Goal: Task Accomplishment & Management: Complete application form

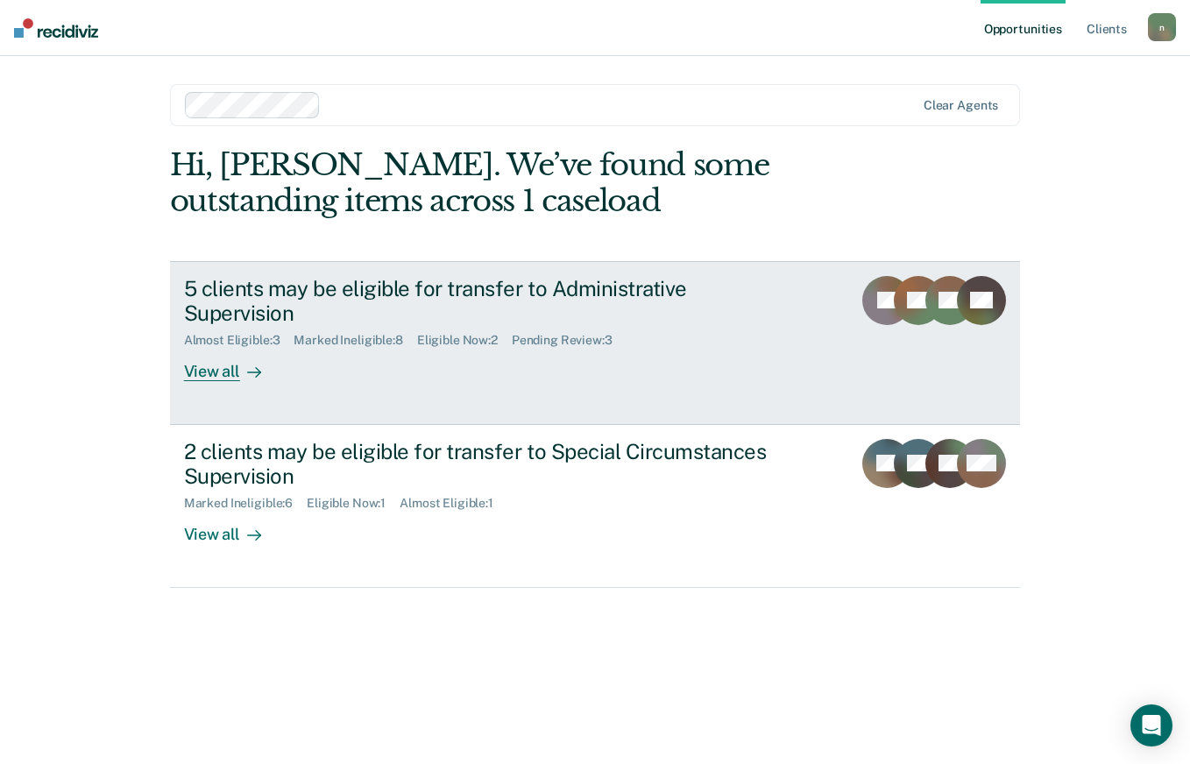
click at [600, 302] on div "5 clients may be eligible for transfer to Administrative Supervision" at bounding box center [491, 301] width 615 height 51
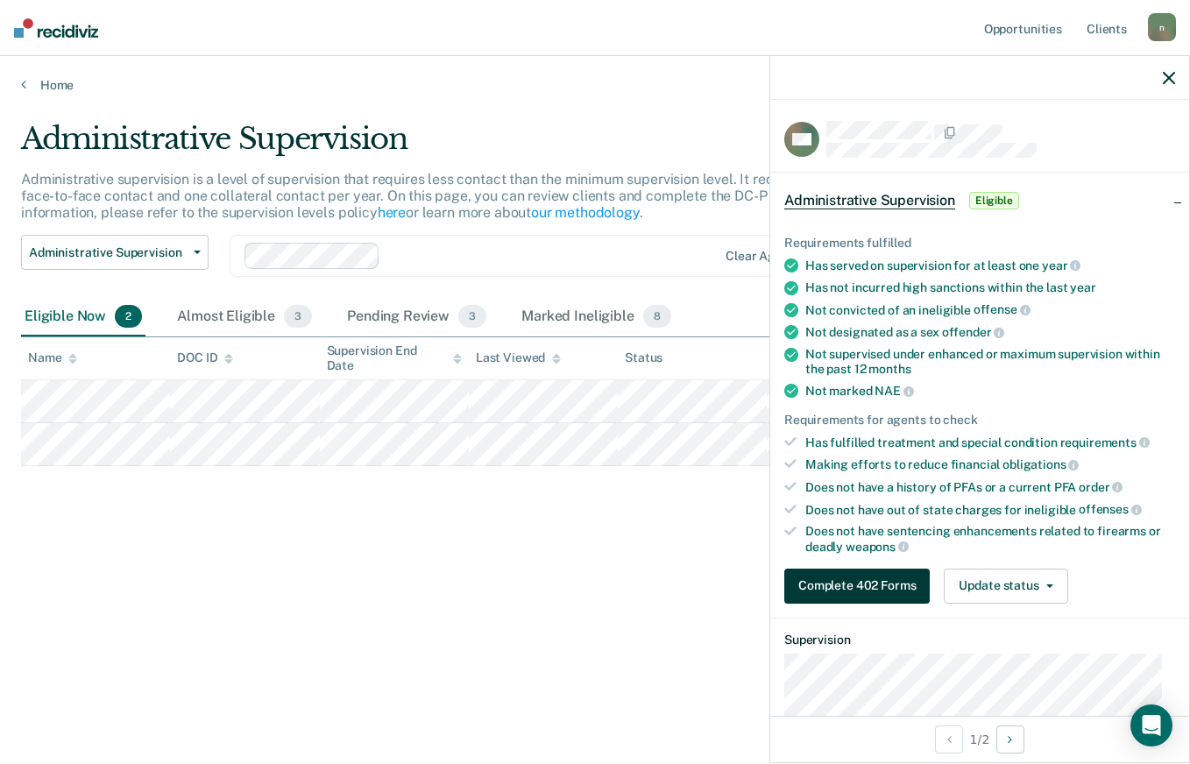
click at [902, 577] on button "Complete 402 Forms" at bounding box center [856, 586] width 145 height 35
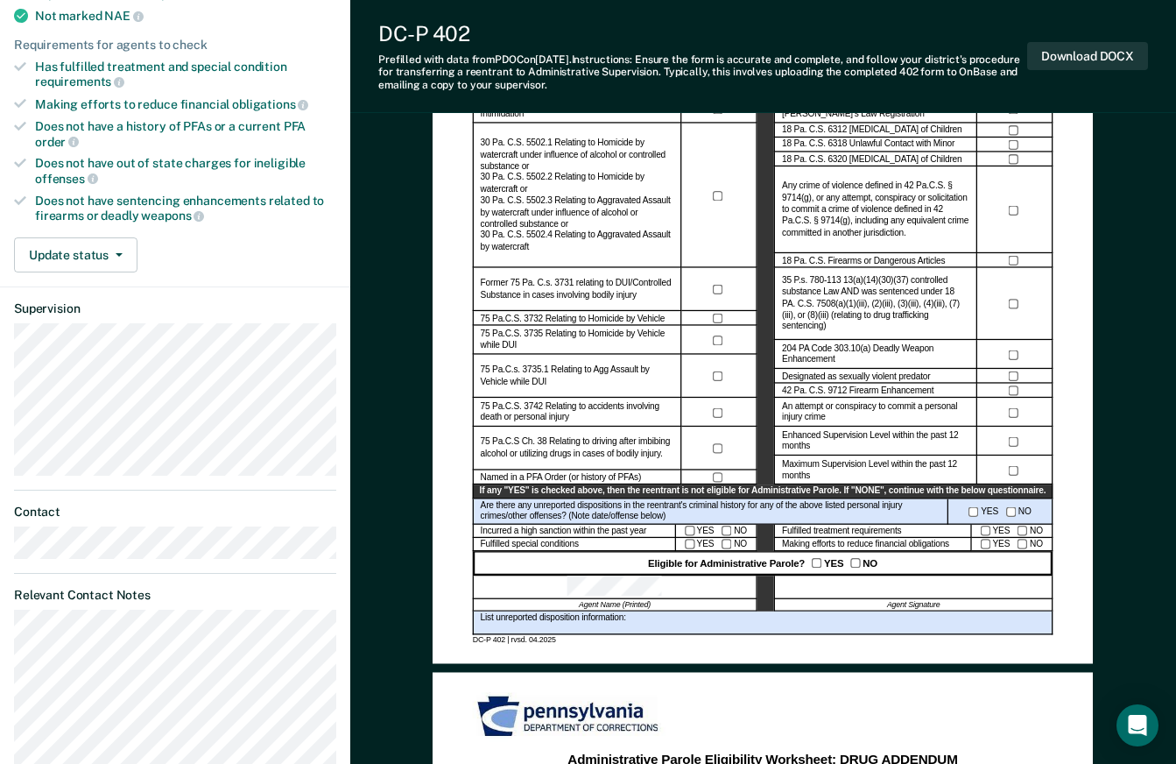
scroll to position [438, 0]
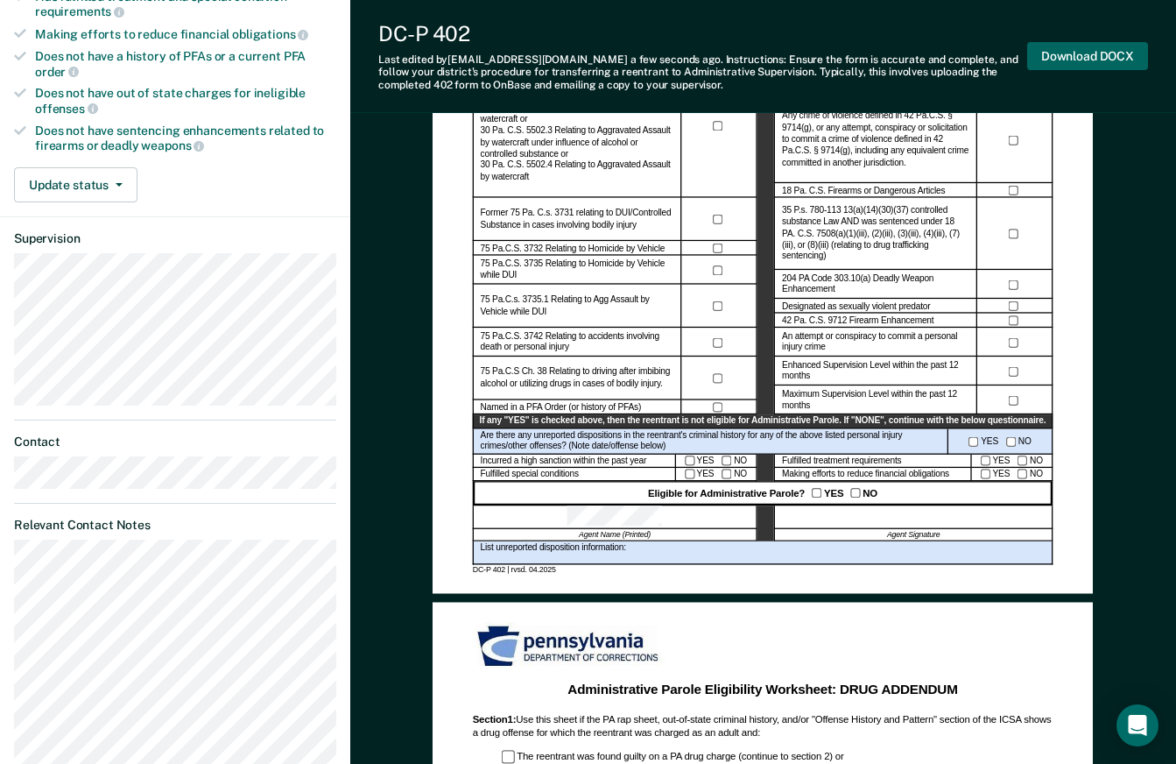
click at [1087, 53] on button "Download DOCX" at bounding box center [1088, 56] width 121 height 29
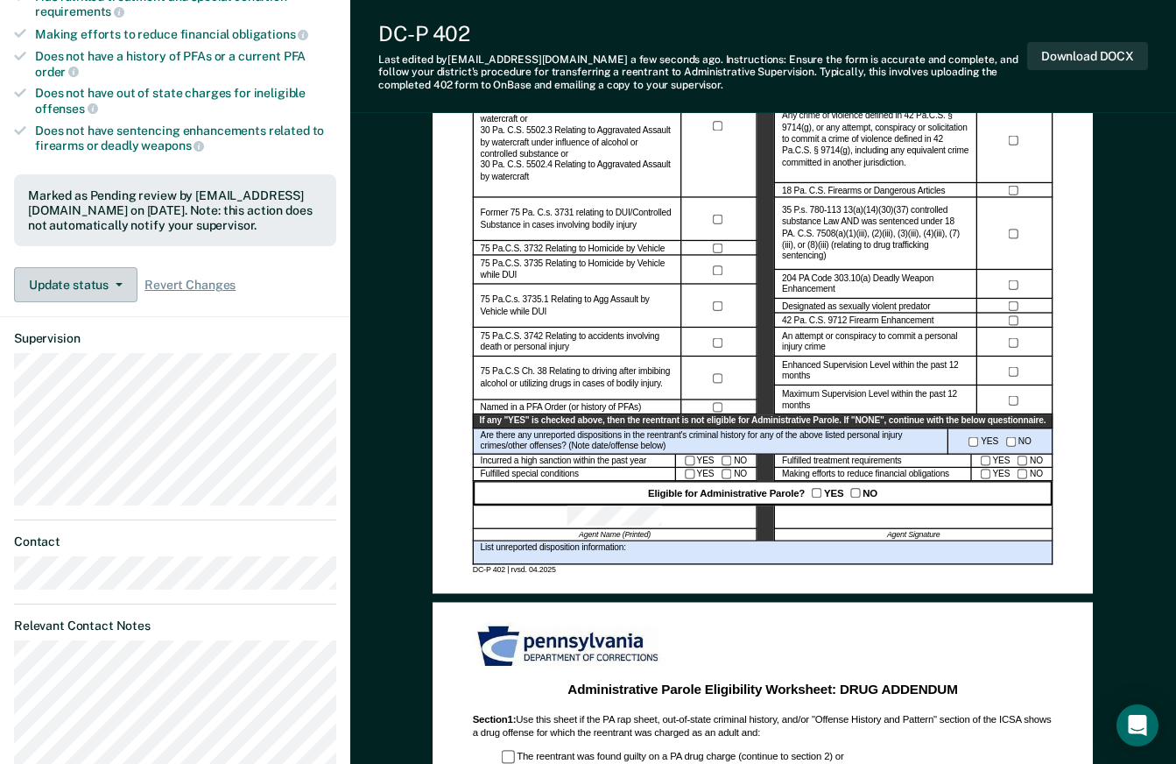
click at [122, 284] on button "Update status" at bounding box center [76, 284] width 124 height 35
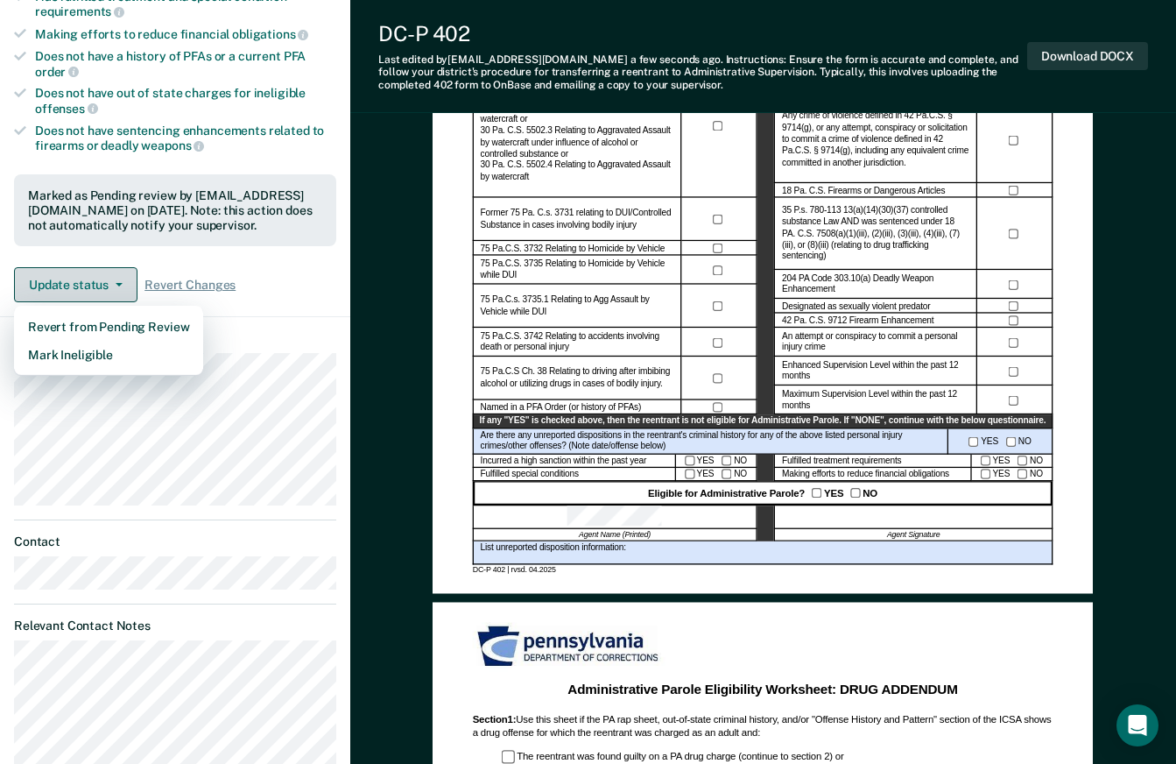
click at [122, 284] on button "Update status" at bounding box center [76, 284] width 124 height 35
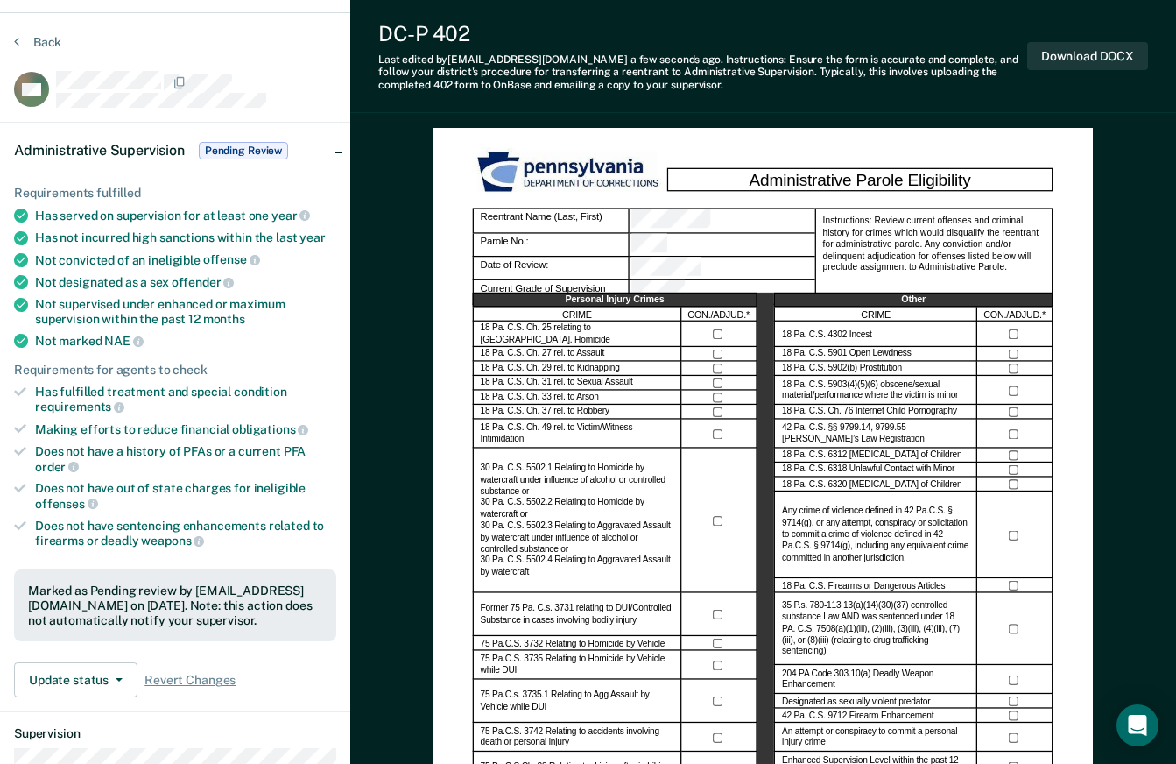
scroll to position [0, 0]
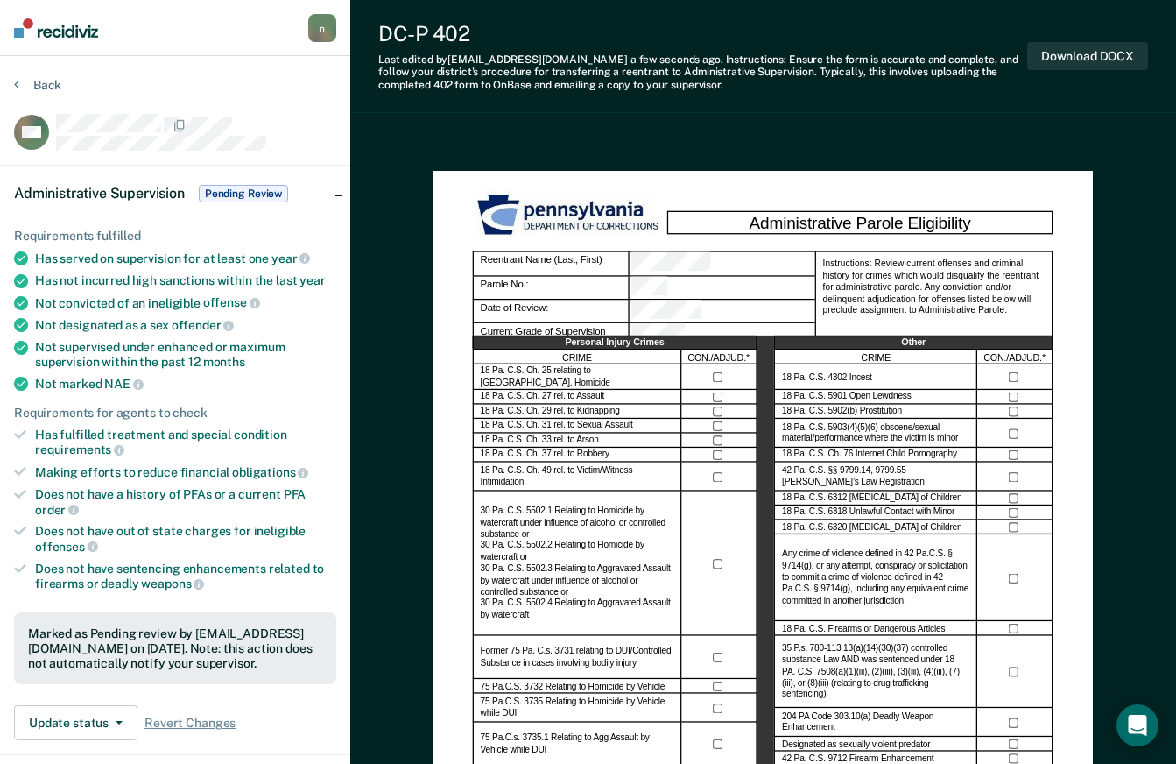
click at [246, 192] on span "Pending Review" at bounding box center [243, 194] width 89 height 18
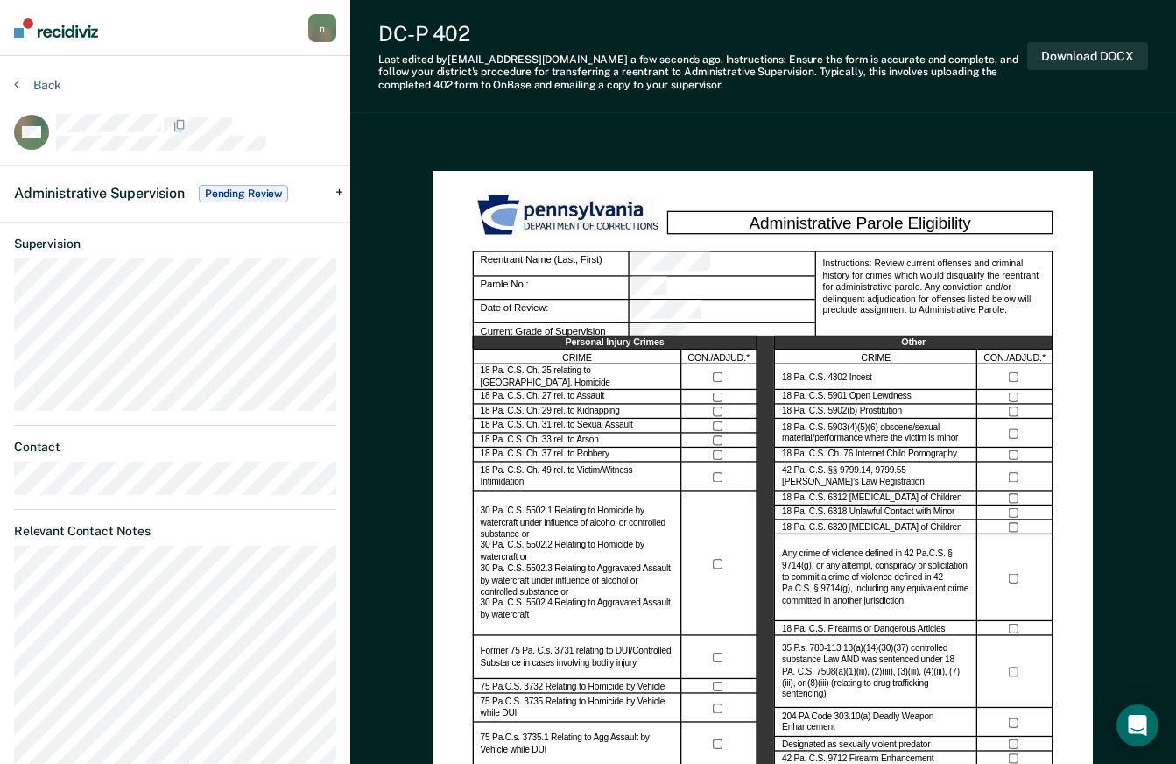
click at [246, 192] on span "Pending Review" at bounding box center [243, 194] width 89 height 18
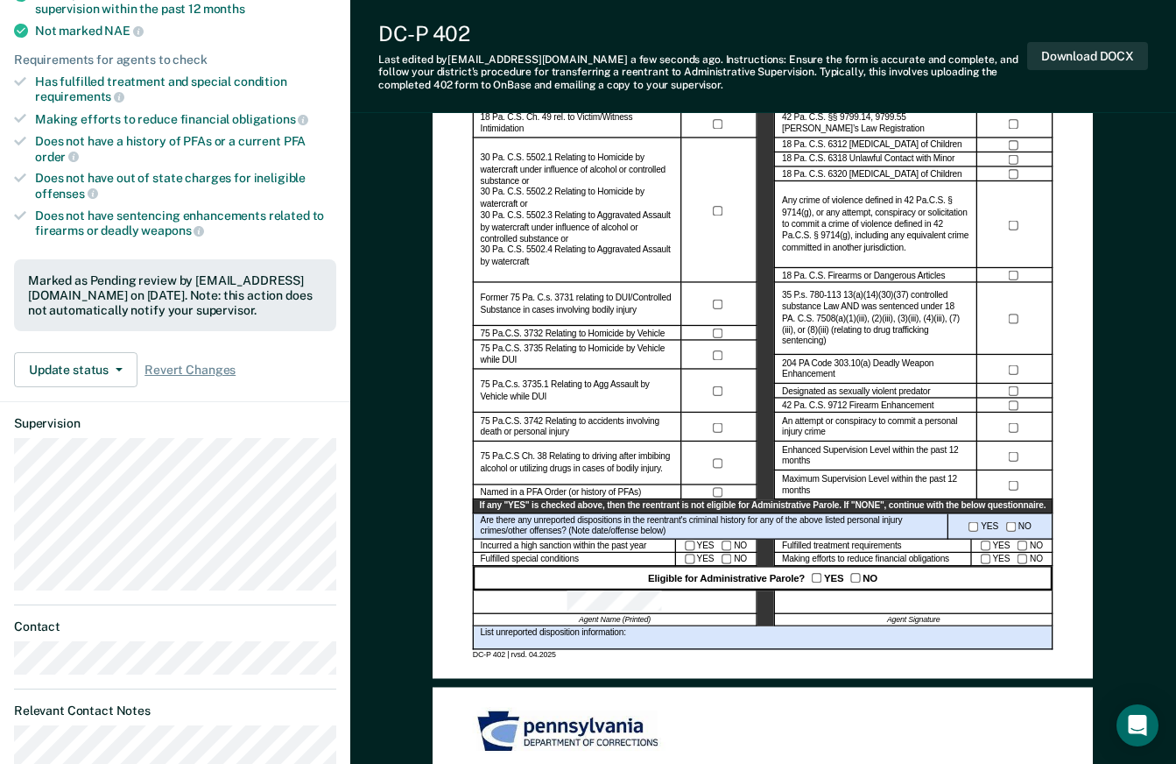
scroll to position [336, 0]
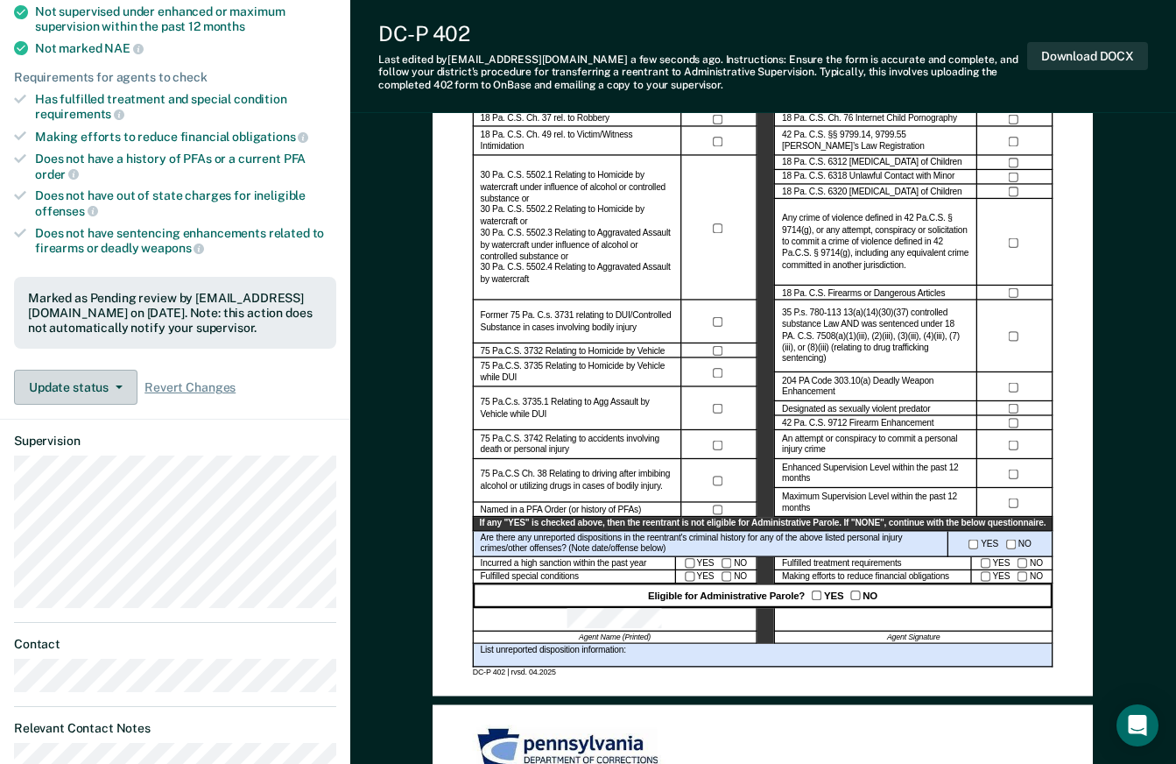
click at [111, 387] on button "Update status" at bounding box center [76, 387] width 124 height 35
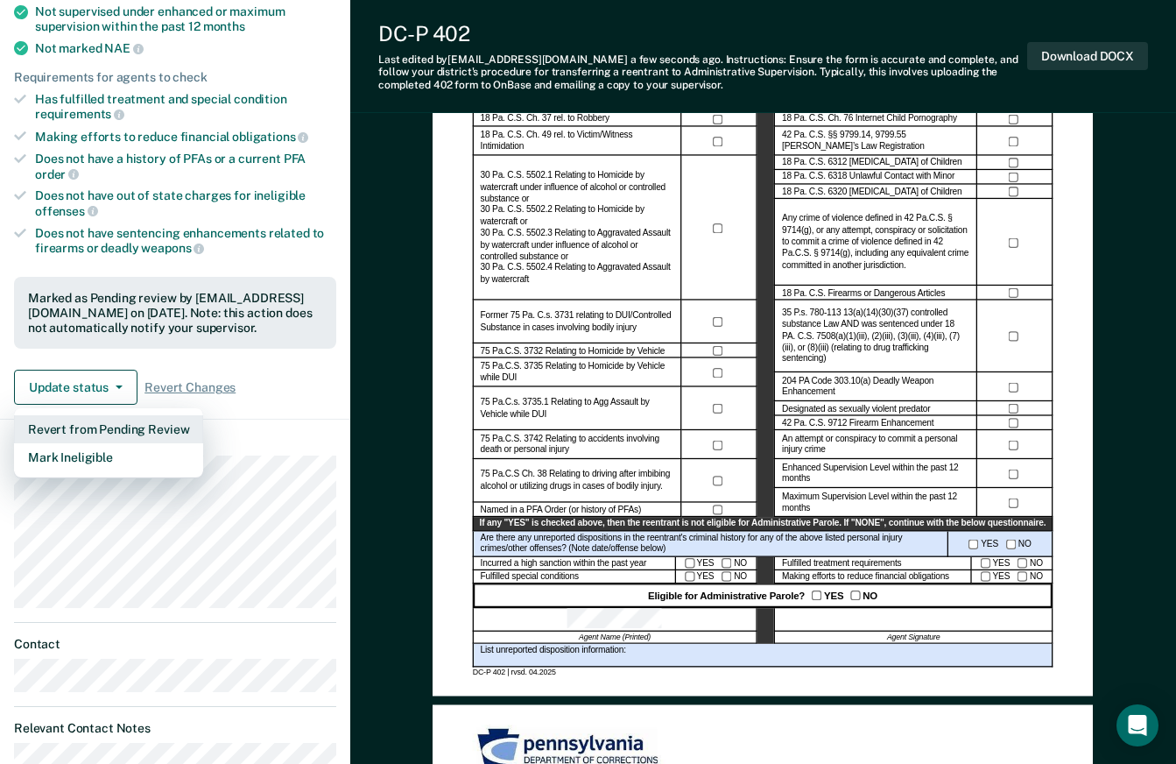
click at [110, 425] on button "Revert from Pending Review" at bounding box center [108, 429] width 189 height 28
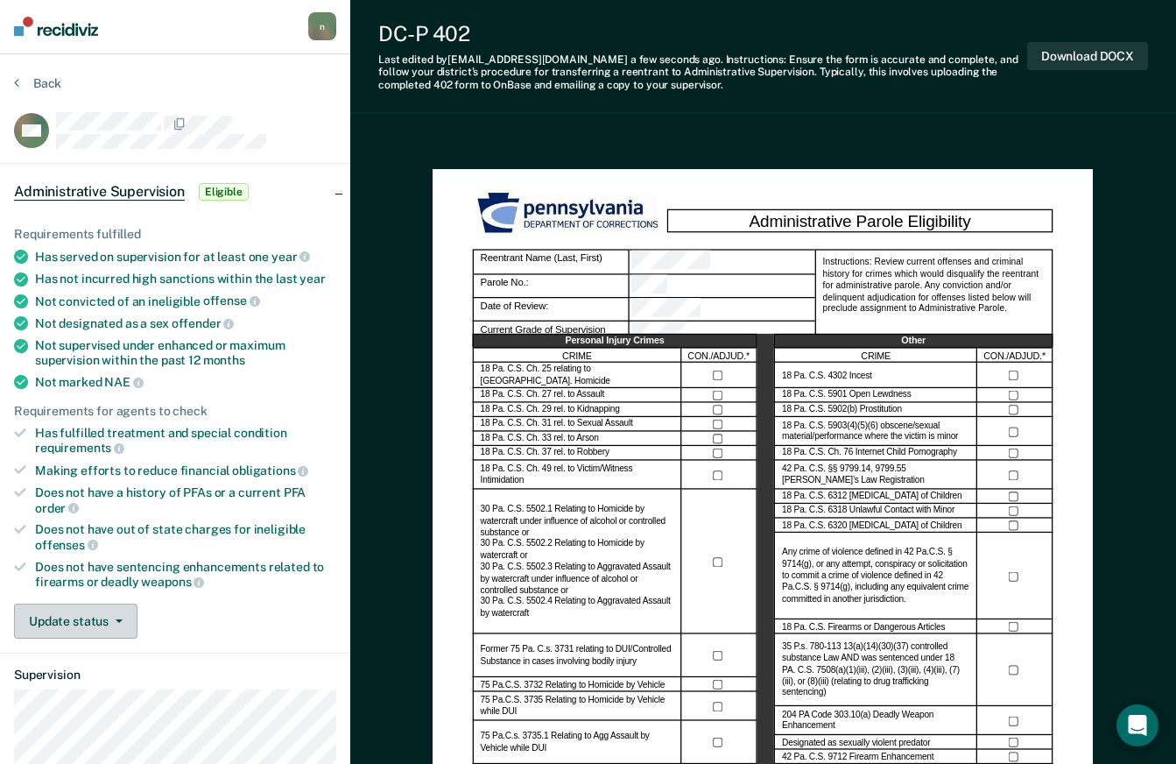
scroll to position [0, 0]
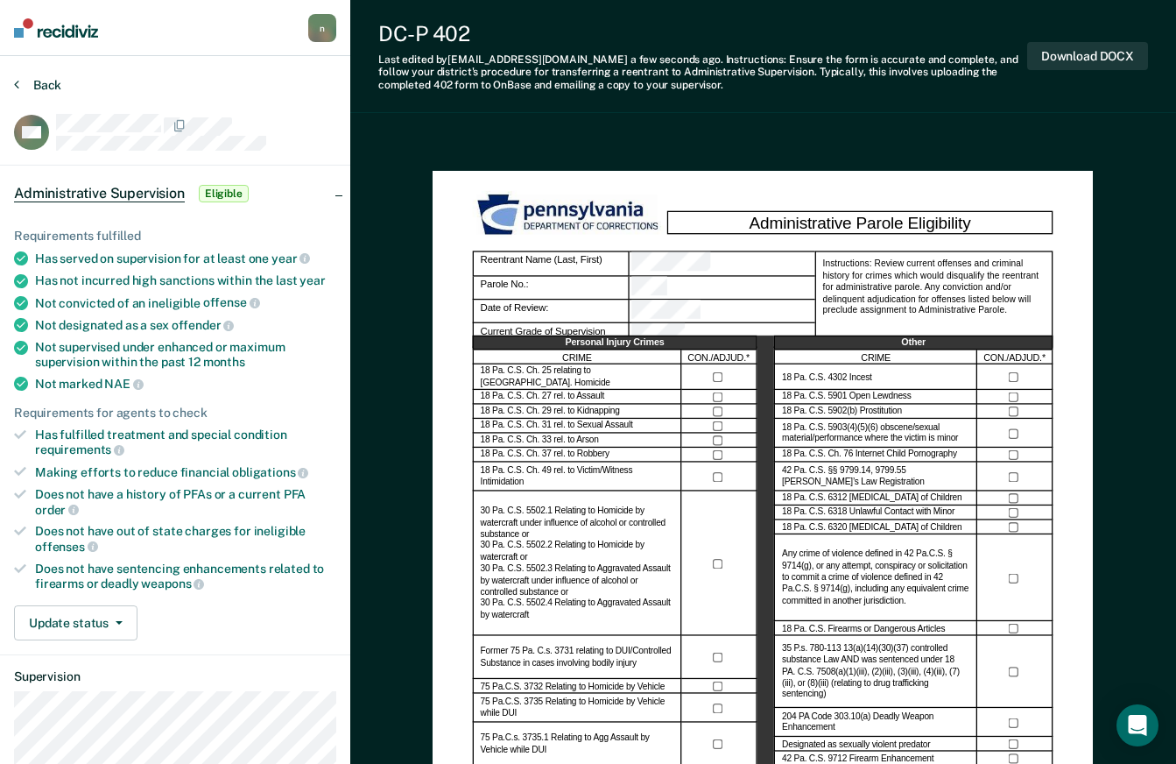
click at [55, 81] on button "Back" at bounding box center [37, 85] width 47 height 16
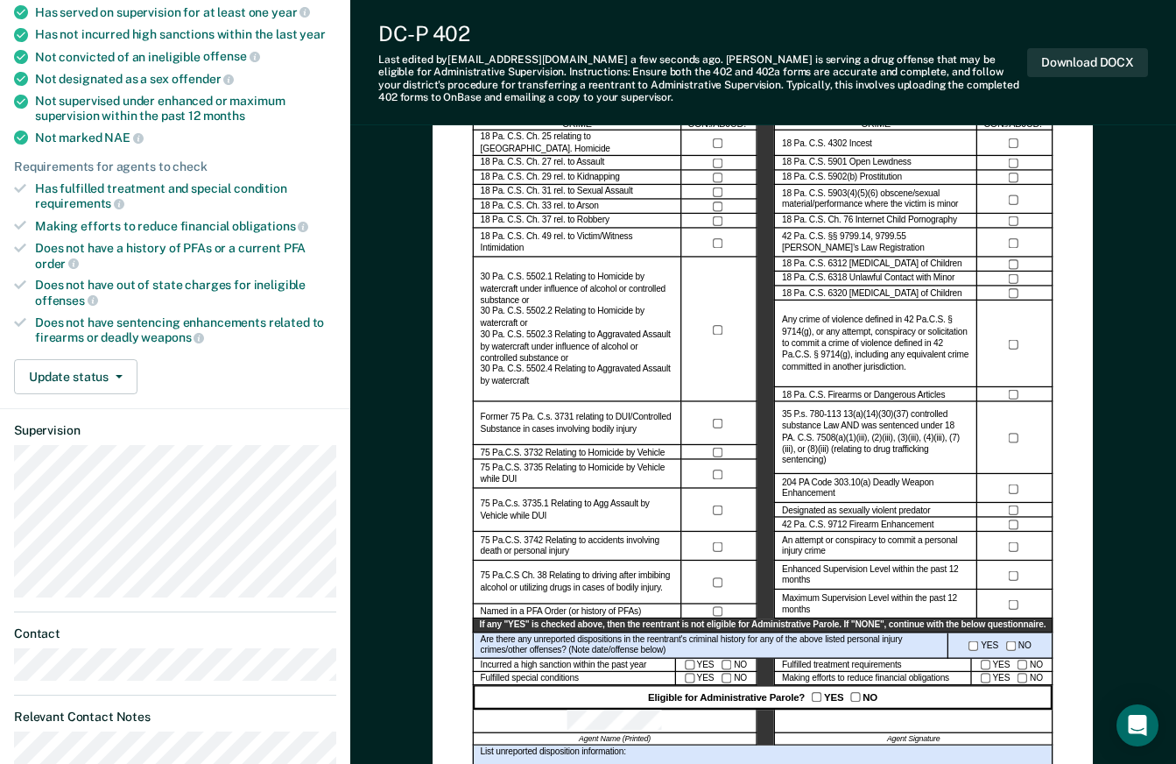
scroll to position [350, 0]
